Goal: Task Accomplishment & Management: Manage account settings

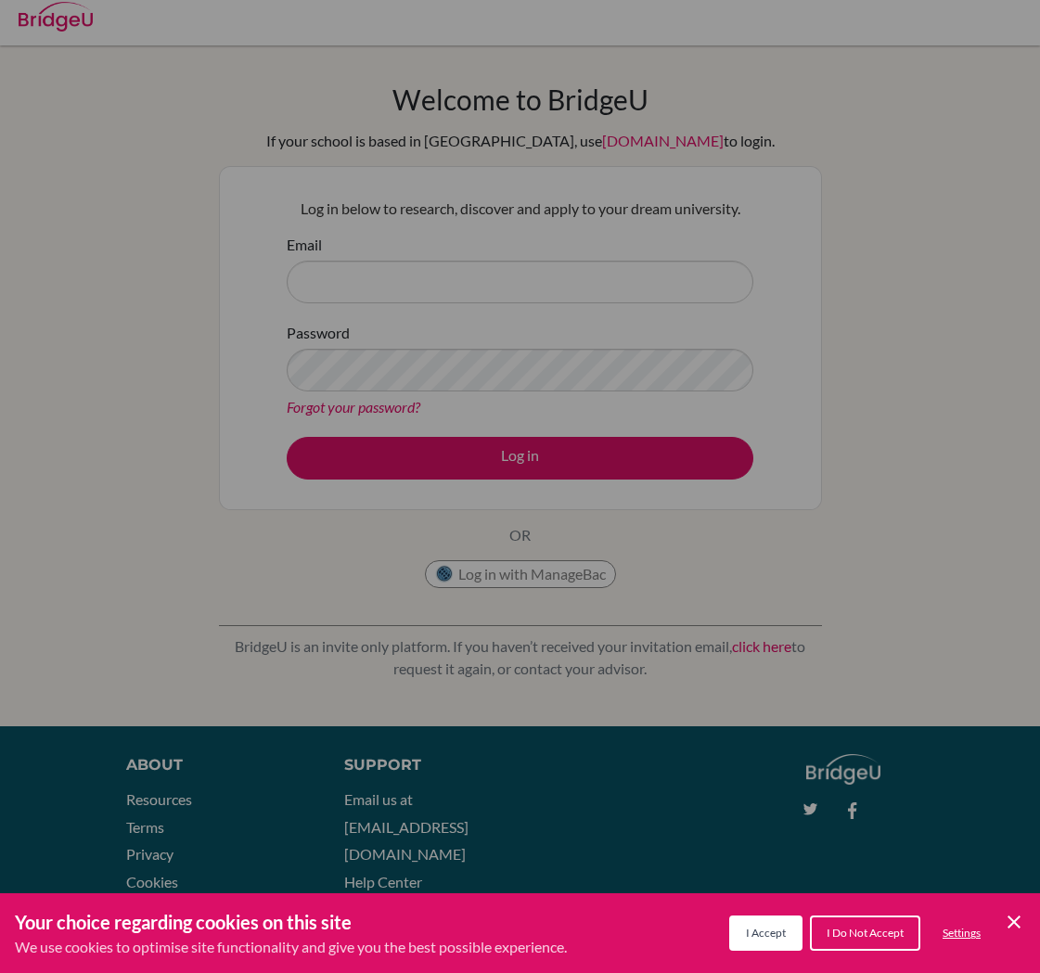
scroll to position [25, 0]
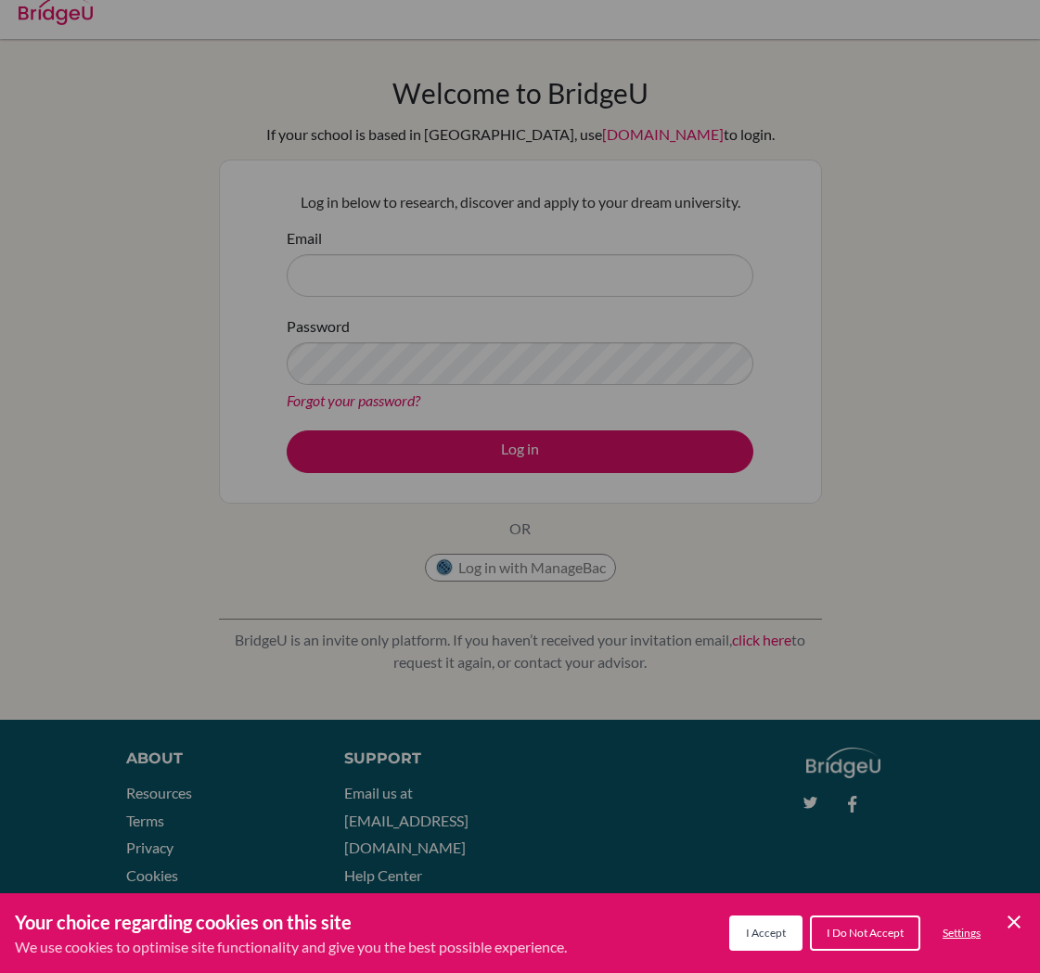
click at [567, 259] on div "Cookie Preferences" at bounding box center [520, 486] width 1040 height 973
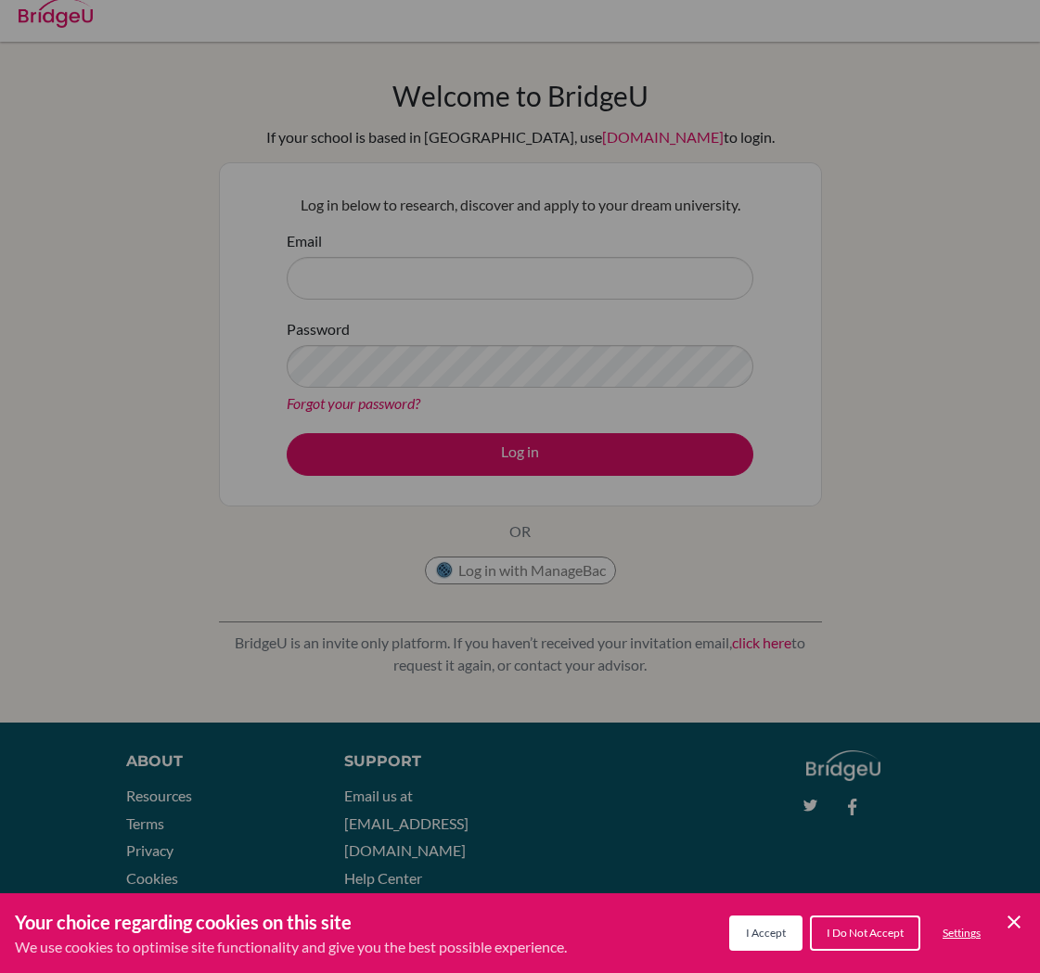
scroll to position [13, 0]
click at [778, 941] on button "I Accept" at bounding box center [765, 933] width 73 height 35
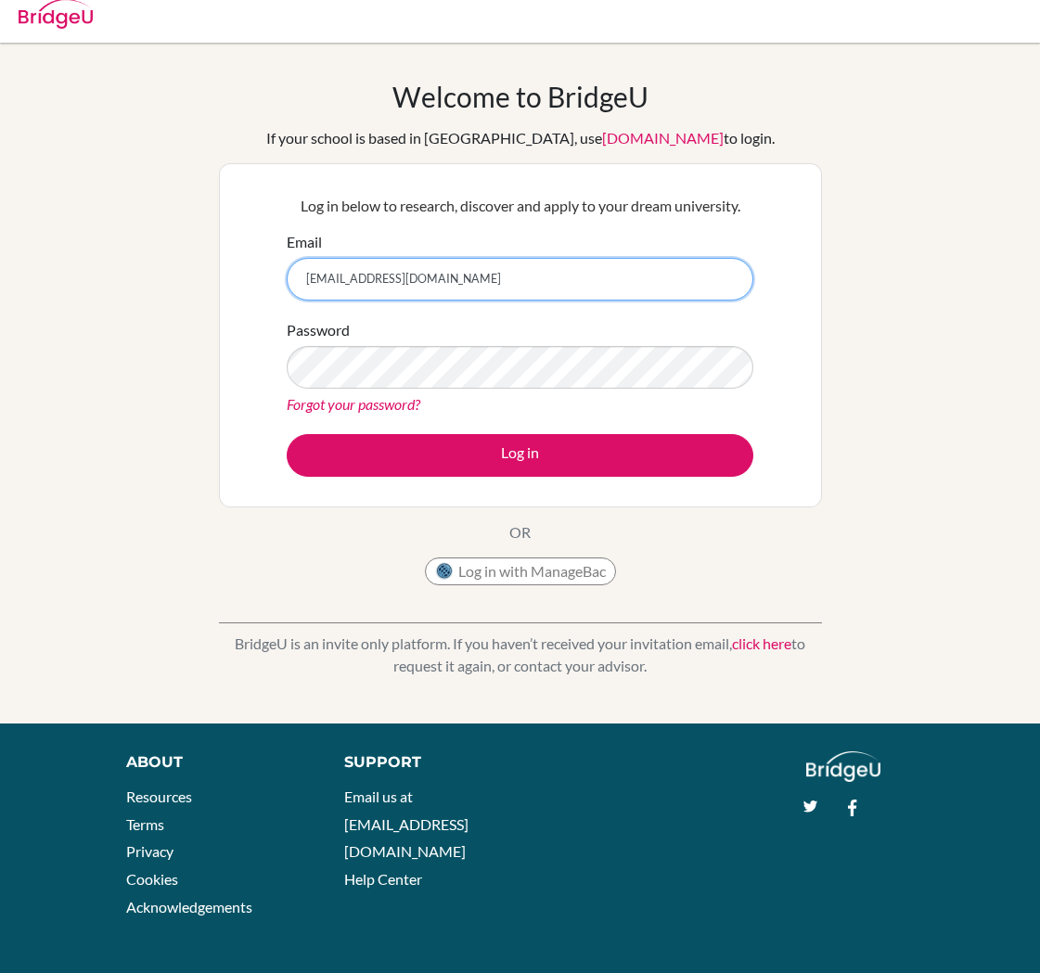
type input "292_temuulenb@mbo.edu.mn"
click at [373, 406] on link "Forgot your password?" at bounding box center [354, 404] width 134 height 18
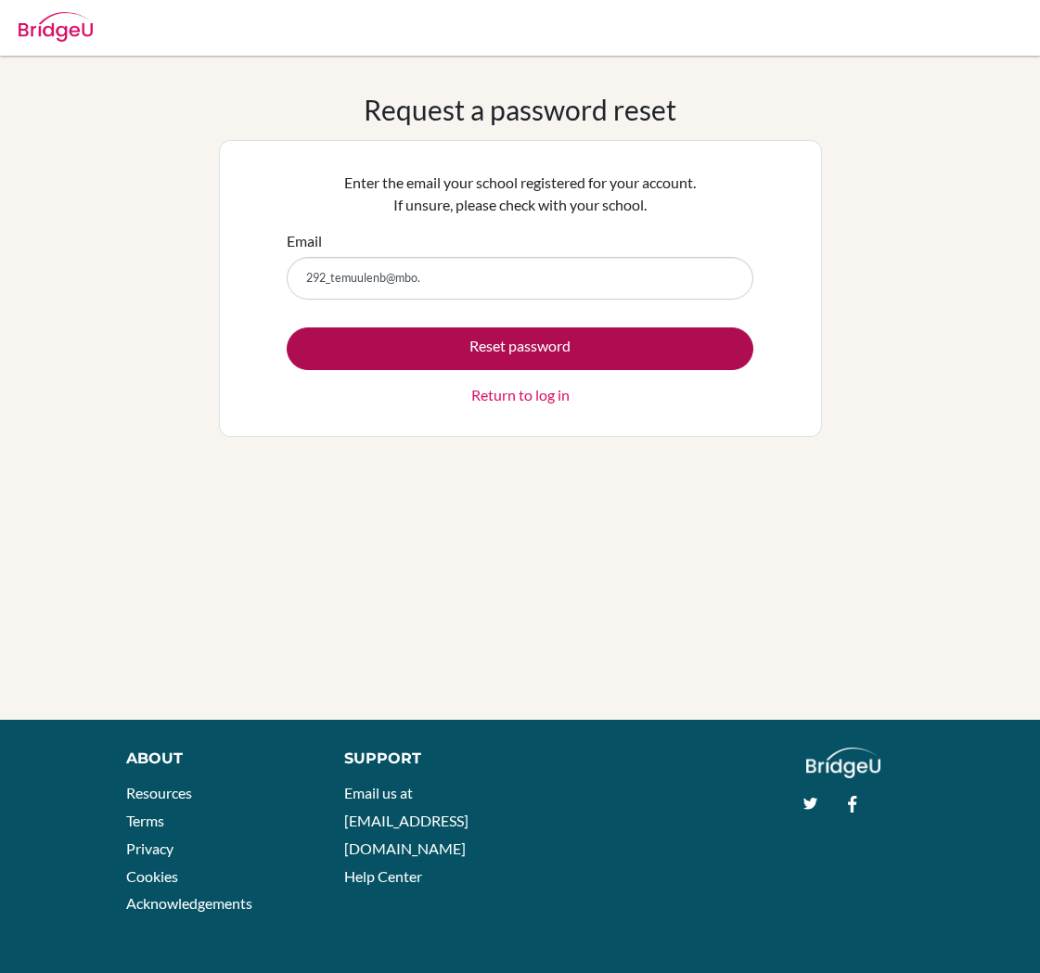
scroll to position [20, 0]
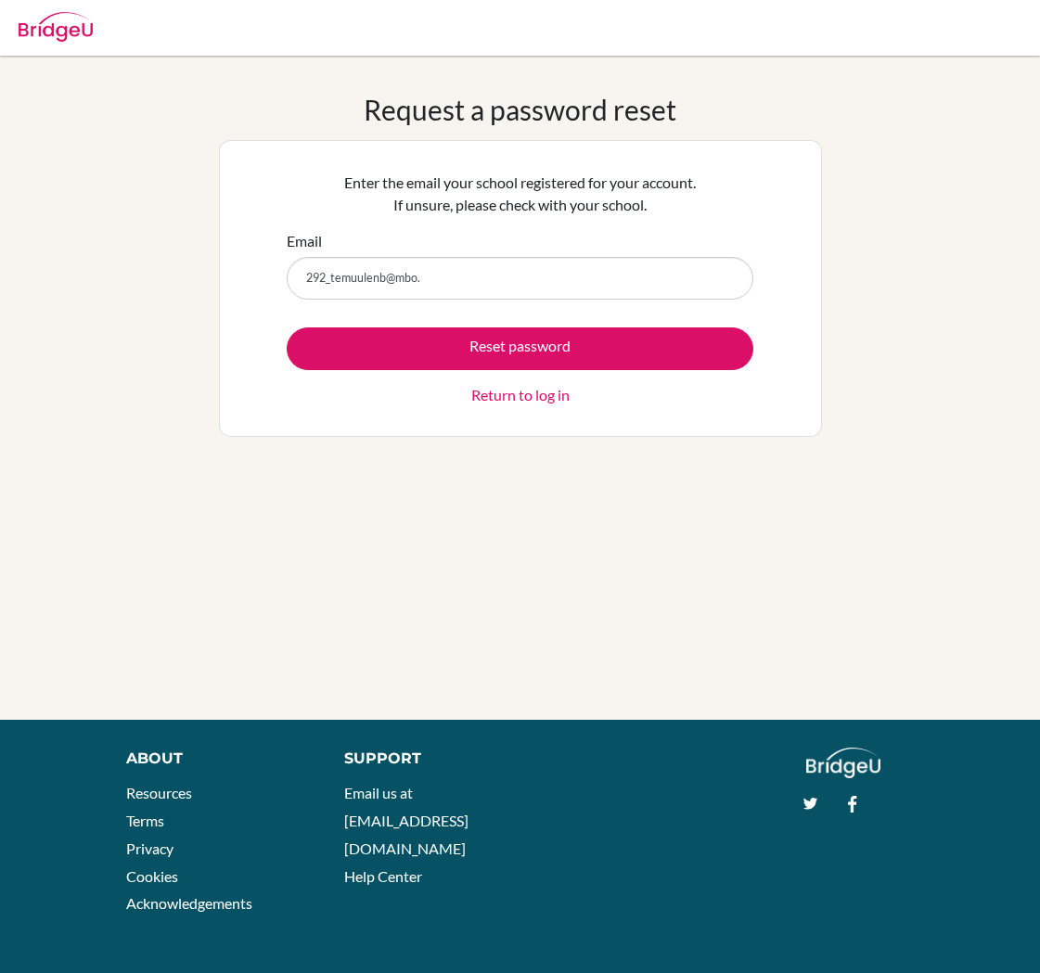
click at [379, 258] on input "292_temuulenb@mbo." at bounding box center [520, 278] width 467 height 43
click at [450, 290] on input "292_temuulen.b@mbo." at bounding box center [520, 278] width 467 height 43
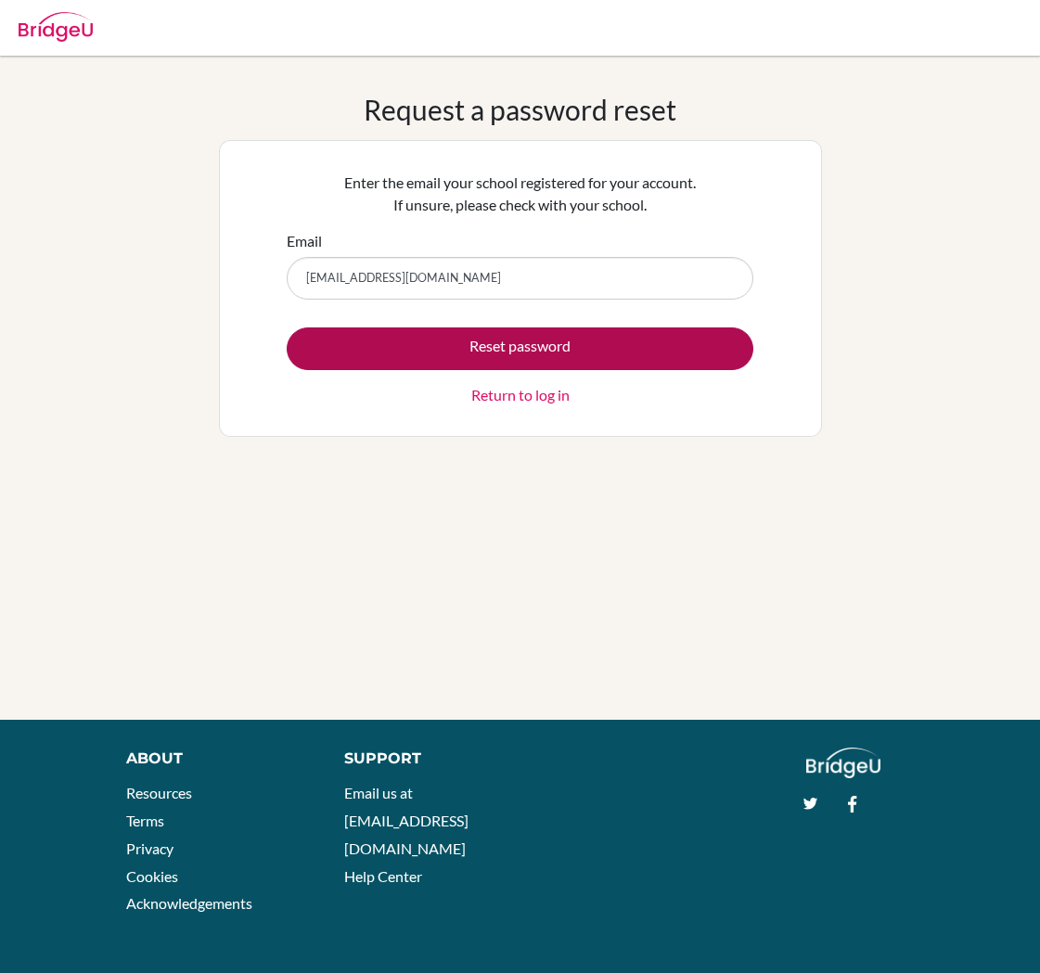
scroll to position [9, 0]
type input "[EMAIL_ADDRESS][DOMAIN_NAME]"
click at [547, 353] on button "Reset password" at bounding box center [520, 349] width 467 height 43
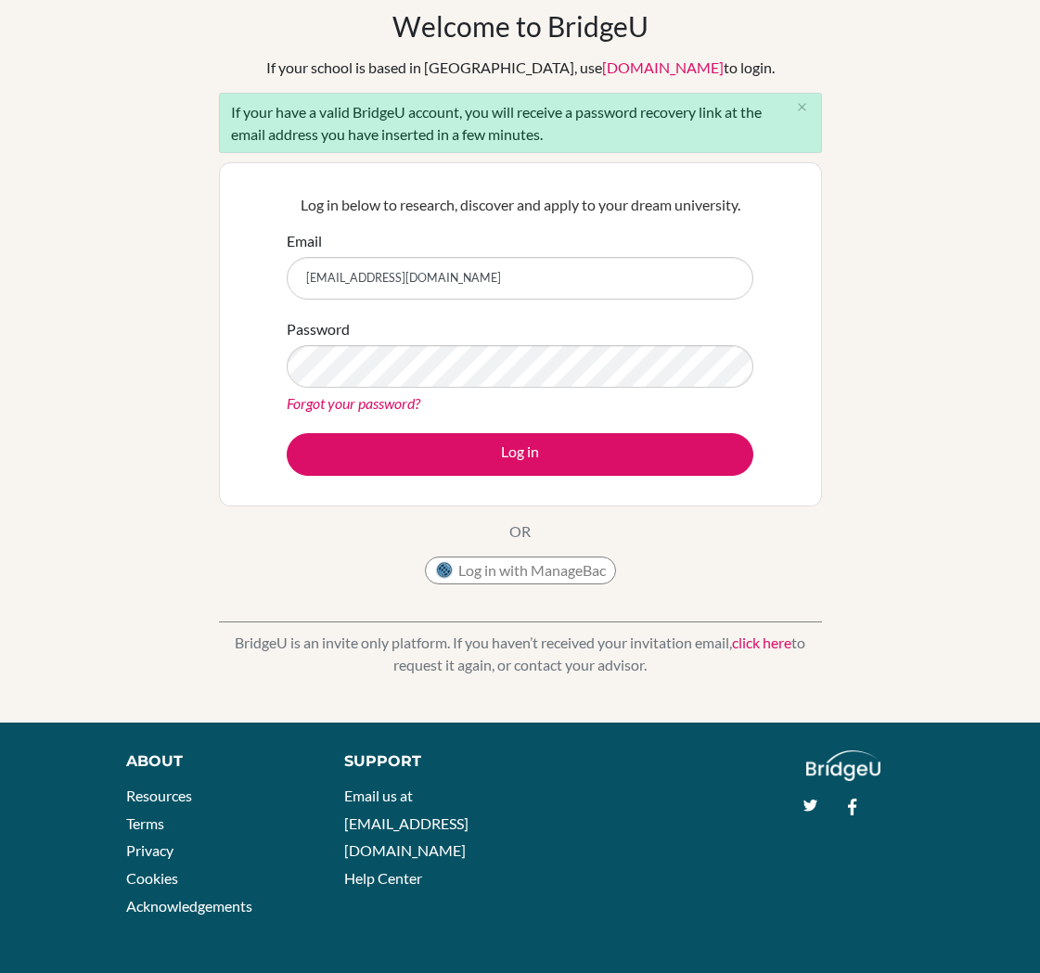
type input "[EMAIL_ADDRESS][DOMAIN_NAME]"
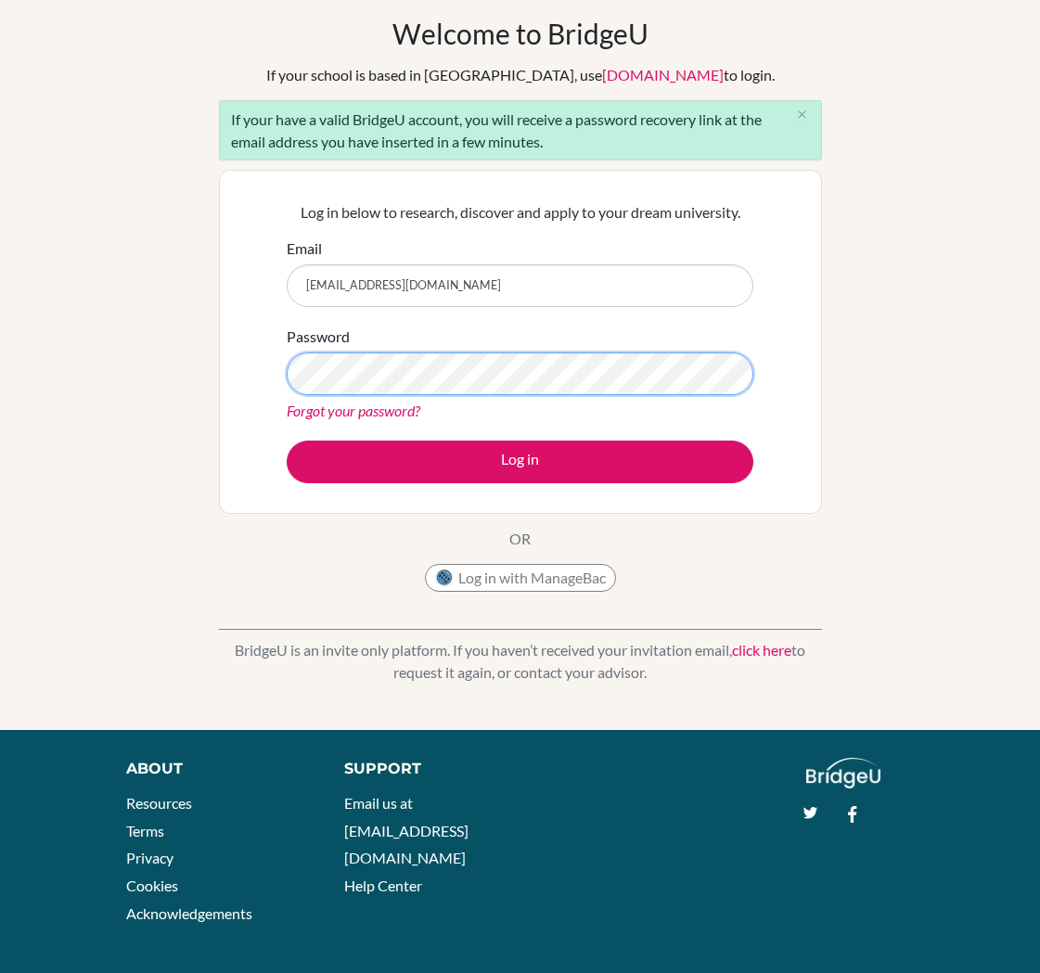
scroll to position [71, 0]
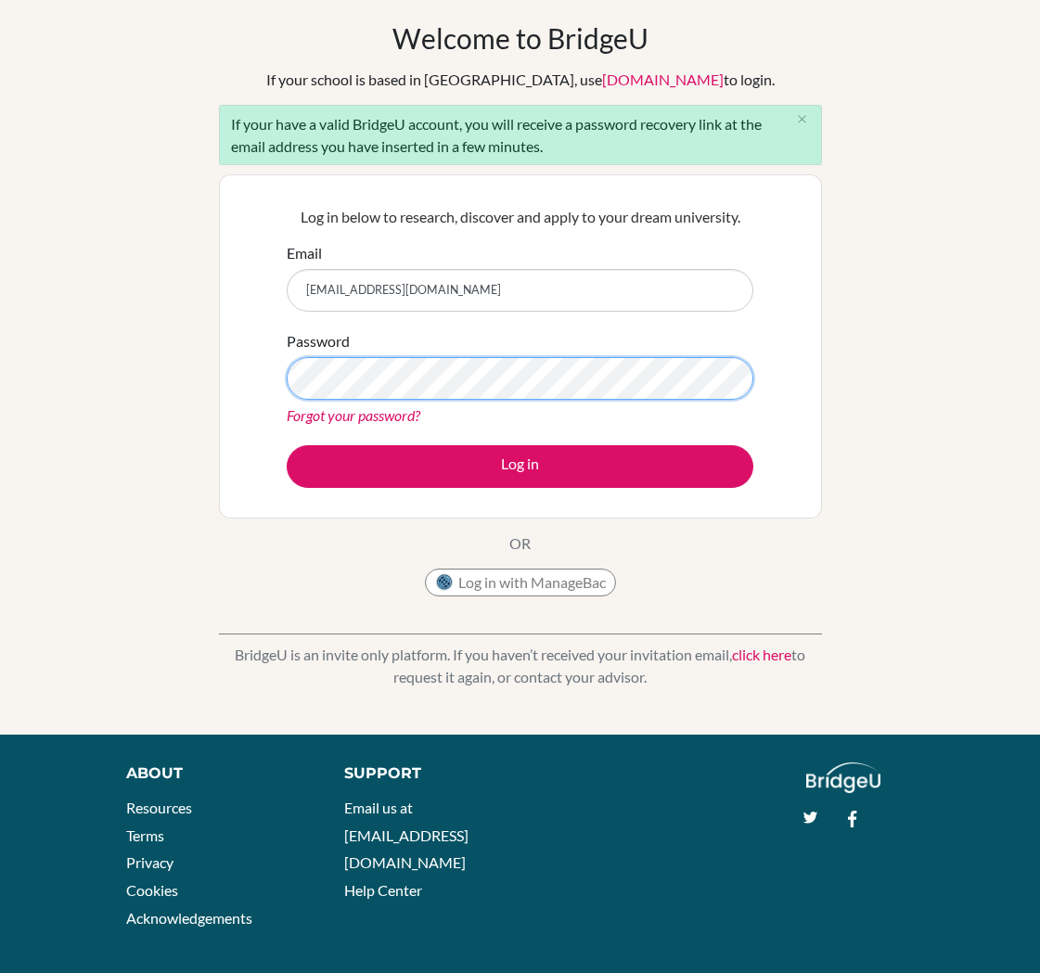
click at [520, 466] on button "Log in" at bounding box center [520, 466] width 467 height 43
